Goal: Communication & Community: Answer question/provide support

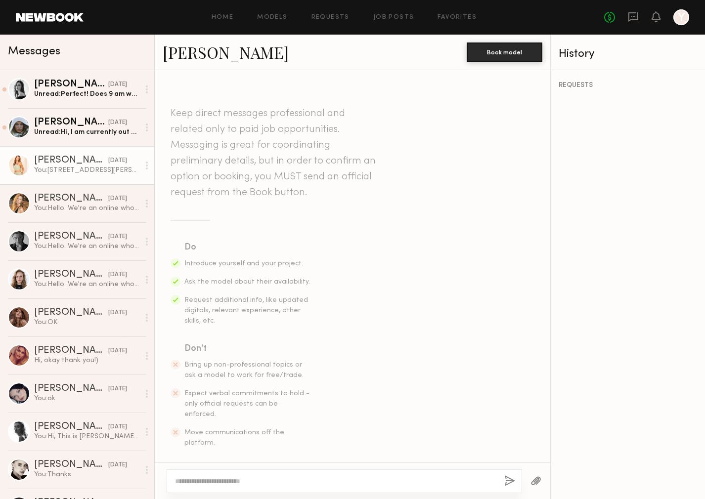
scroll to position [381, 0]
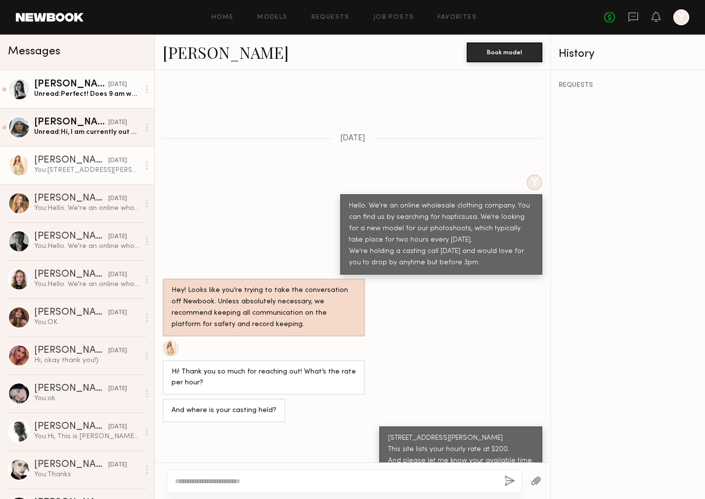
click at [104, 92] on div "Unread: Perfect! Does 9 am work?" at bounding box center [86, 93] width 105 height 9
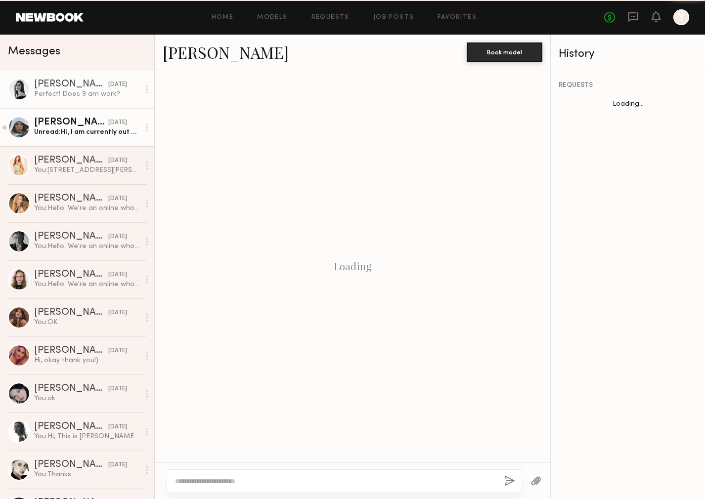
scroll to position [344, 0]
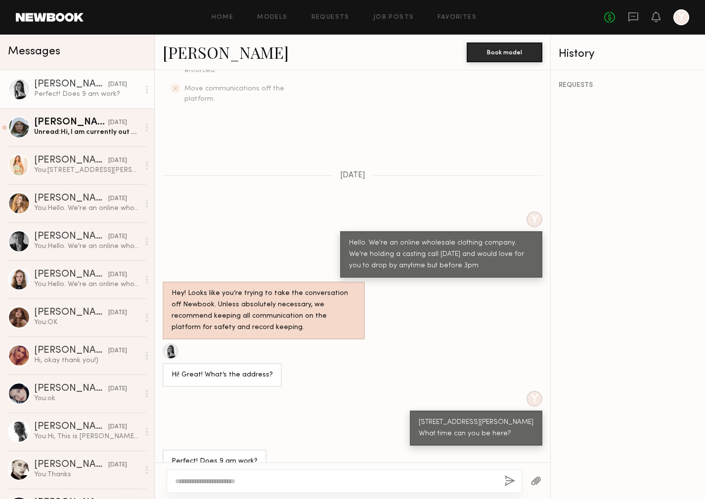
click at [238, 481] on textarea at bounding box center [335, 481] width 321 height 10
type textarea "**********"
click at [507, 479] on button "button" at bounding box center [509, 481] width 11 height 12
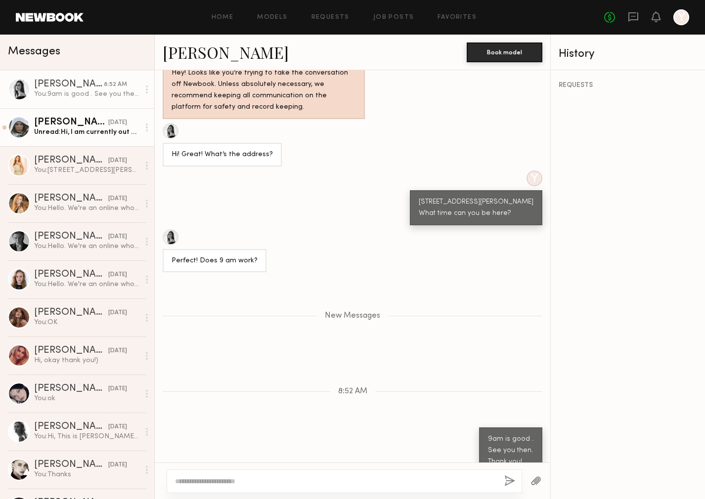
click at [80, 130] on div "Unread: Hi, I am currently out of town but please keep me updated in the future…" at bounding box center [86, 132] width 105 height 9
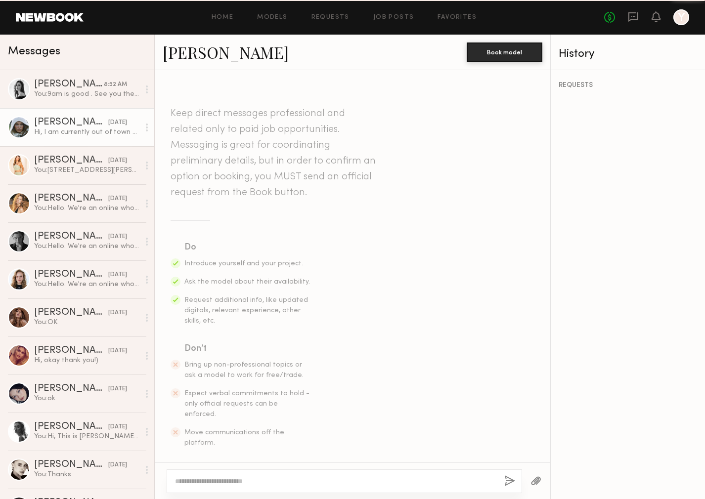
scroll to position [272, 0]
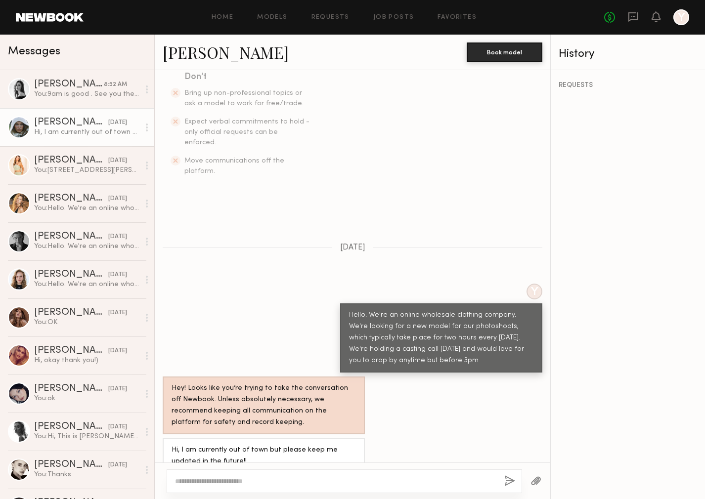
click at [211, 482] on textarea at bounding box center [335, 481] width 321 height 10
type textarea "*********"
click at [511, 478] on button "button" at bounding box center [509, 481] width 11 height 12
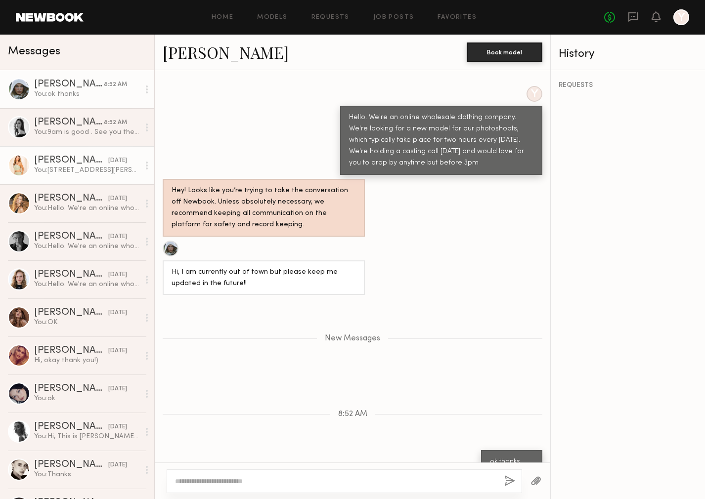
click at [102, 173] on div "You: [STREET_ADDRESS][PERSON_NAME] This site lists your hourly rate at $200. An…" at bounding box center [86, 170] width 105 height 9
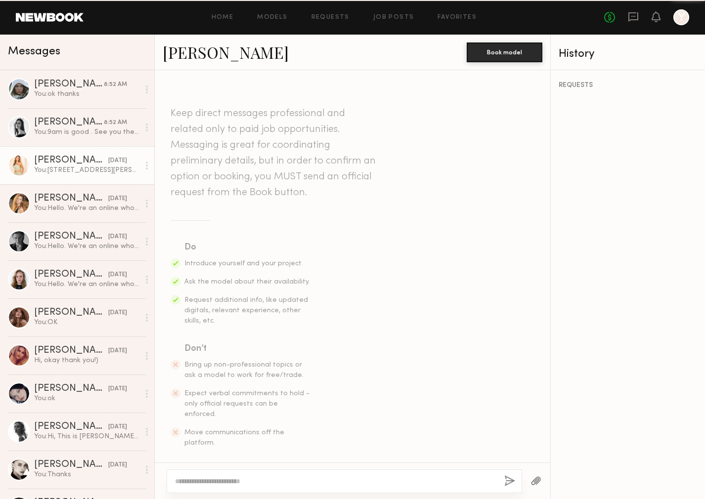
scroll to position [381, 0]
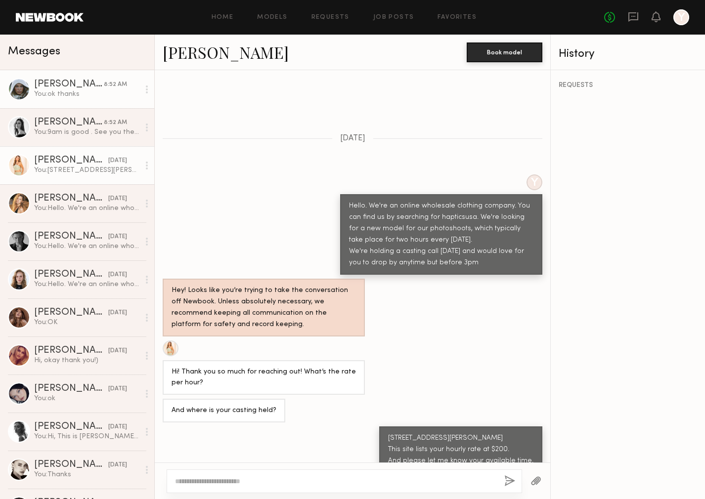
click at [89, 96] on div "You: ok thanks" at bounding box center [86, 93] width 105 height 9
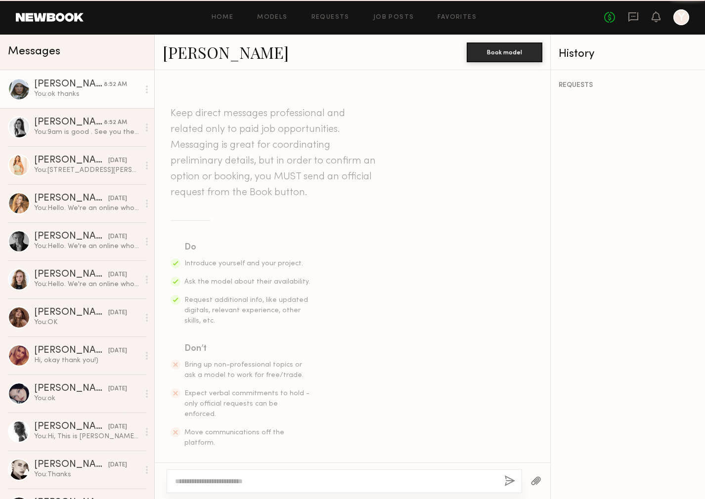
scroll to position [394, 0]
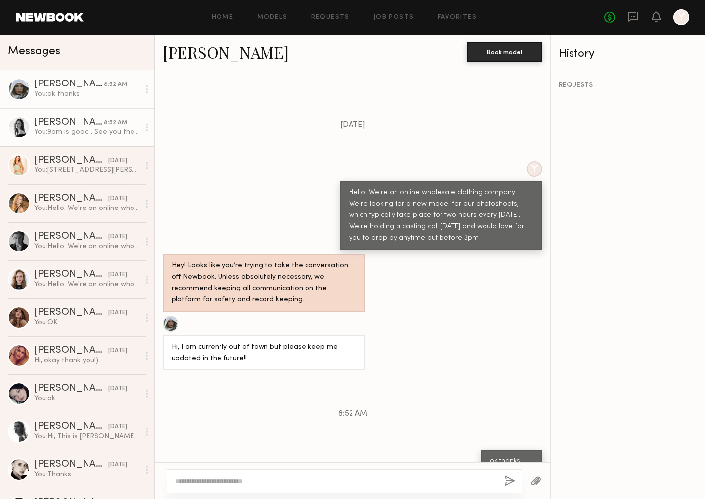
click at [84, 133] on div "You: 9am is good . See you then. Thank you!" at bounding box center [86, 132] width 105 height 9
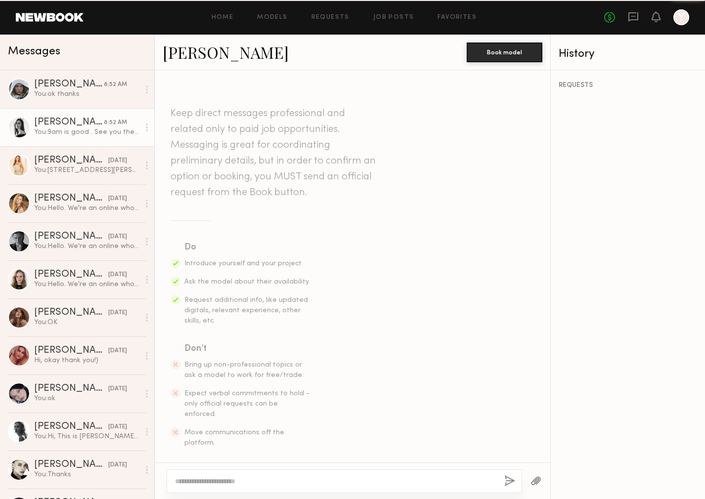
scroll to position [489, 0]
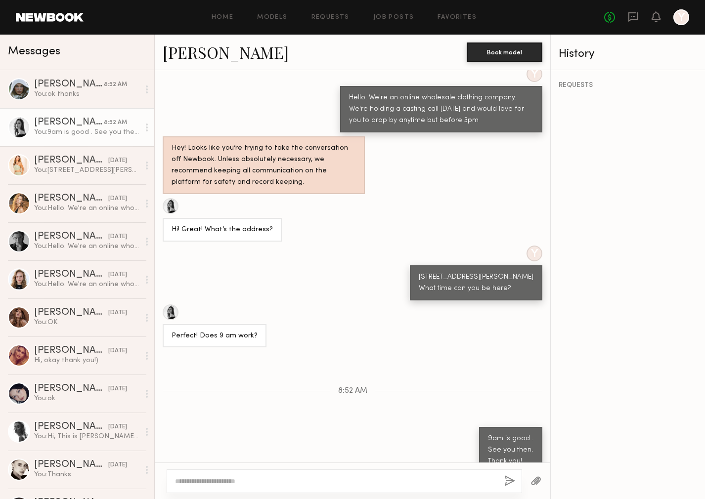
click at [179, 54] on link "[PERSON_NAME]" at bounding box center [226, 52] width 126 height 21
